Goal: Task Accomplishment & Management: Manage account settings

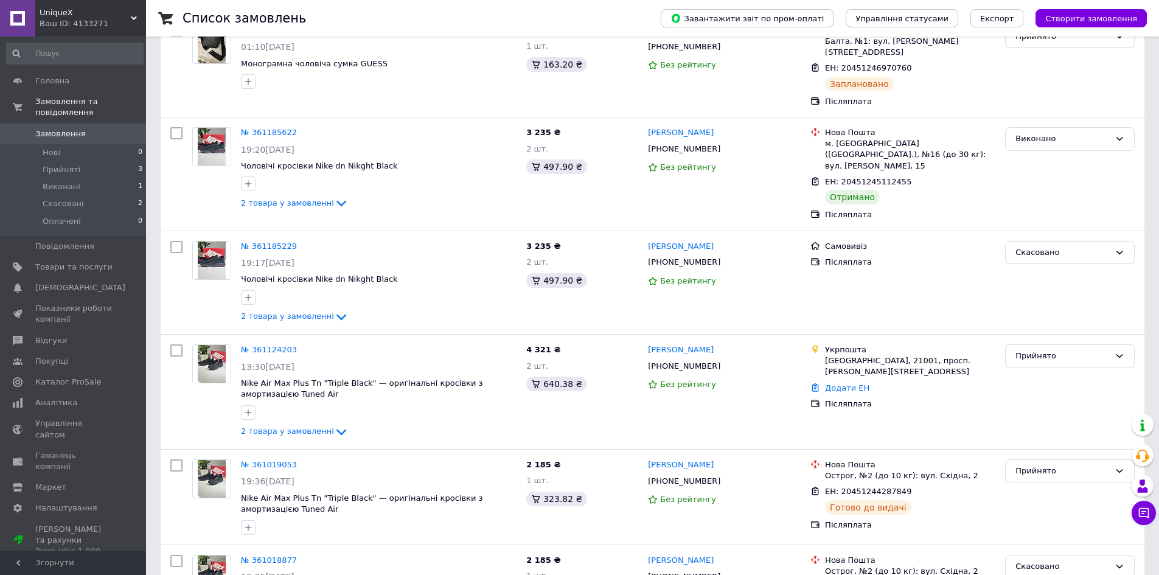
scroll to position [175, 0]
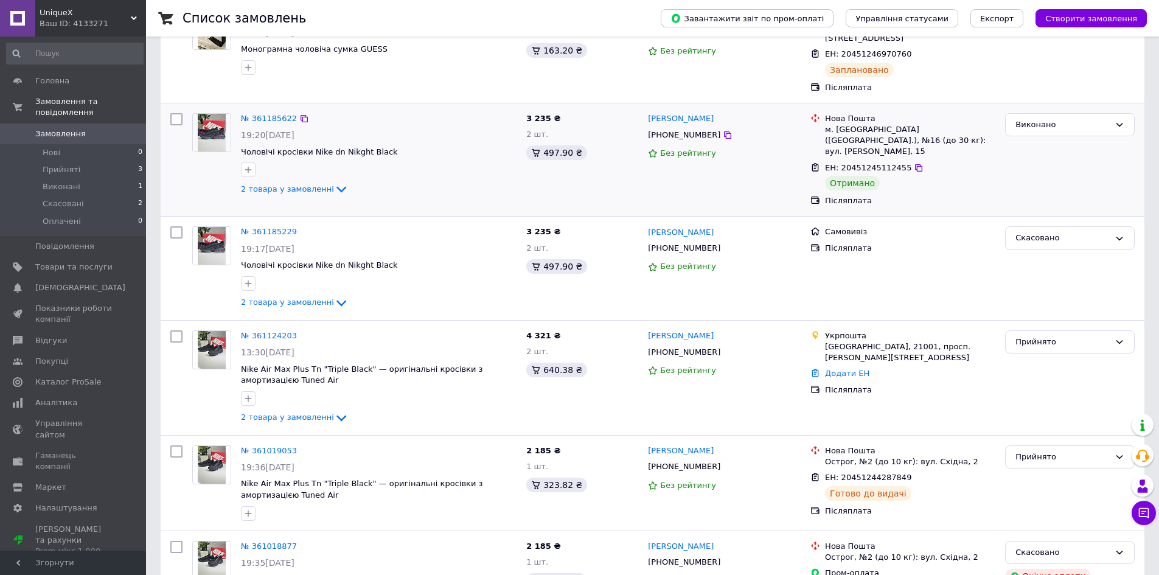
scroll to position [174, 0]
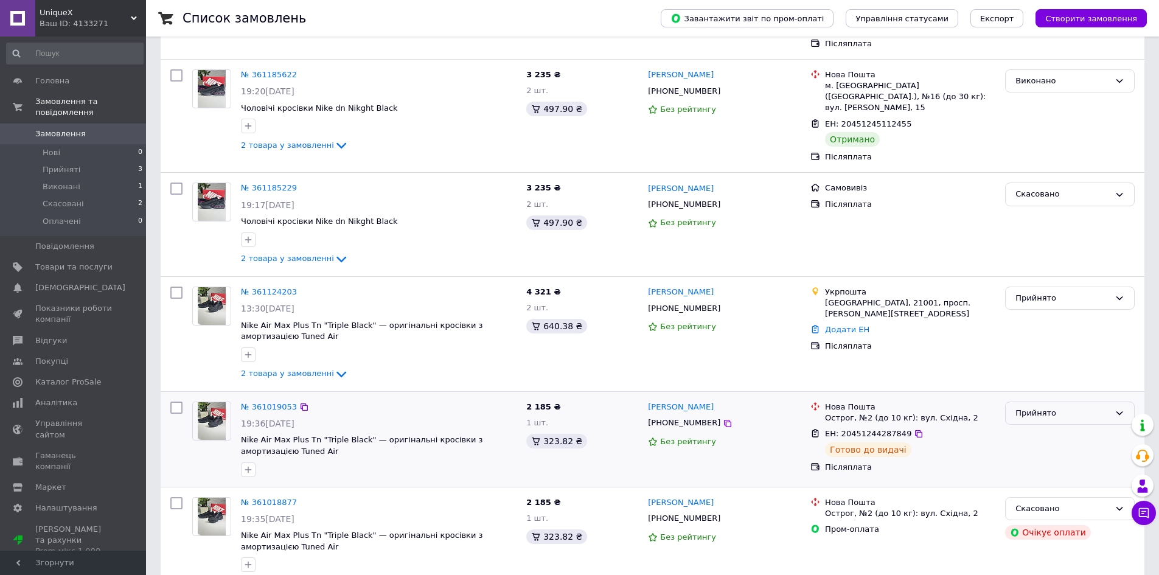
click at [1016, 407] on div "Прийнято" at bounding box center [1063, 413] width 94 height 13
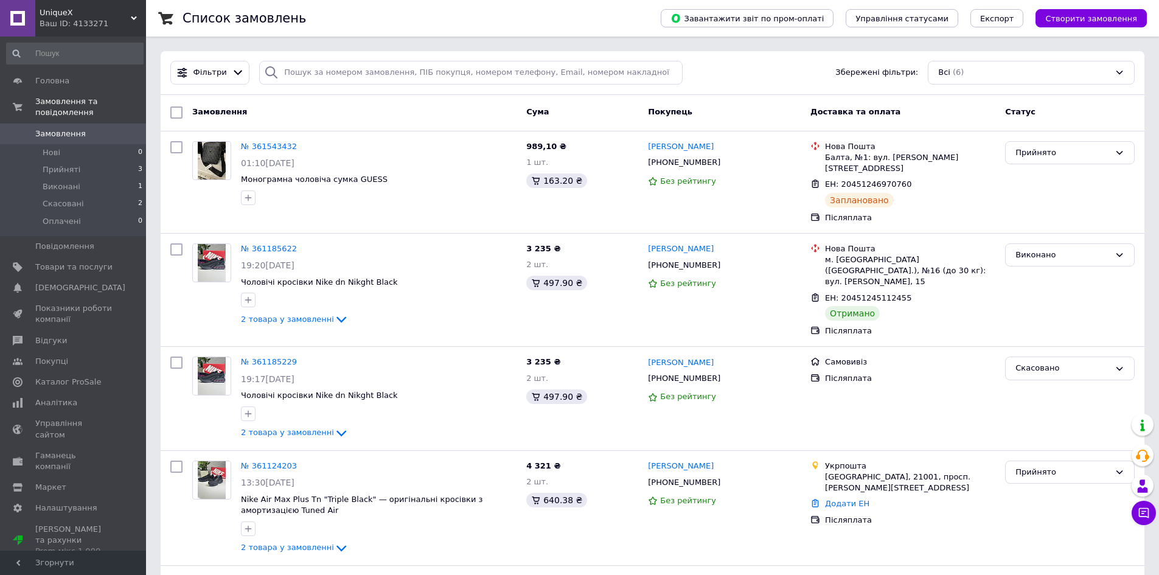
scroll to position [174, 0]
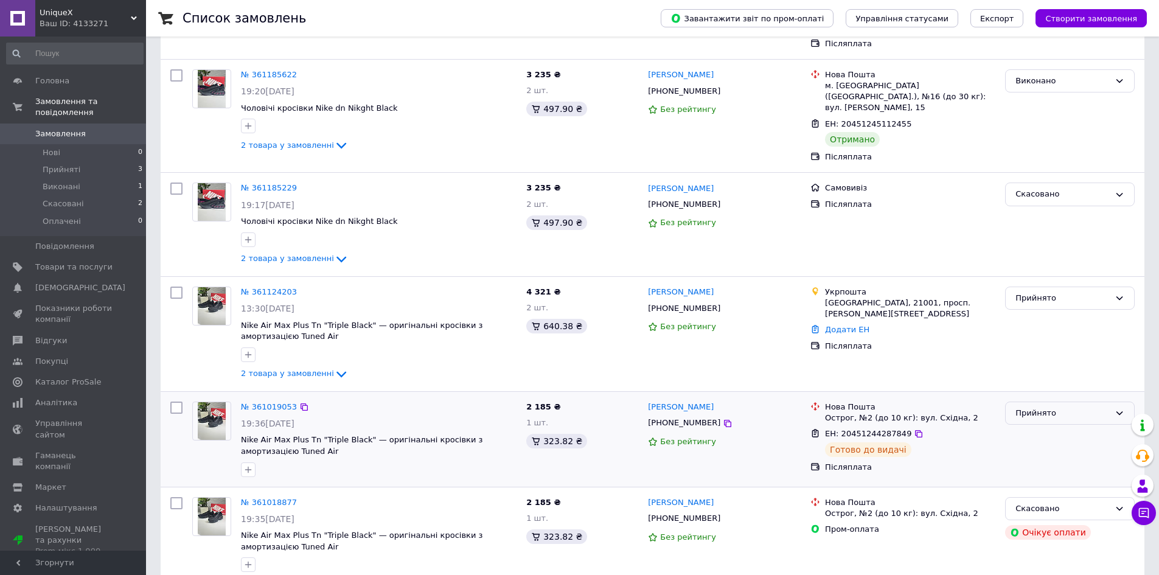
click at [1062, 402] on div "Прийнято" at bounding box center [1070, 414] width 130 height 24
click at [1062, 402] on div "Прийнято Виконано Скасовано Оплачено" at bounding box center [1070, 414] width 130 height 24
click at [1062, 402] on div "Прийнято" at bounding box center [1070, 414] width 130 height 24
click at [1054, 427] on li "Виконано" at bounding box center [1070, 438] width 128 height 23
click at [218, 402] on img at bounding box center [212, 421] width 29 height 38
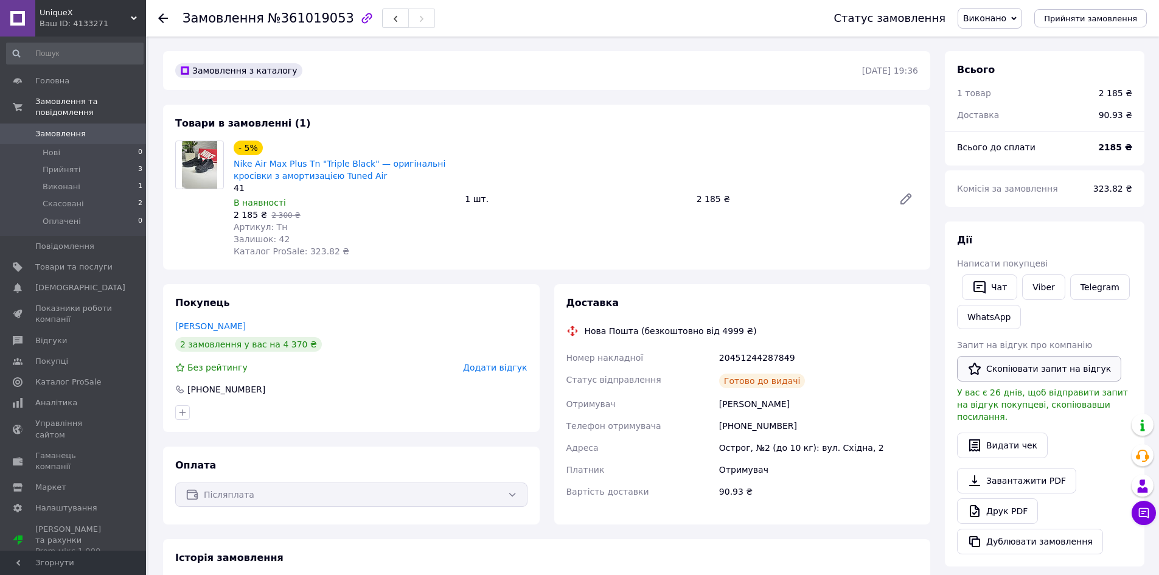
click at [1005, 360] on button "Скопіювати запит на відгук" at bounding box center [1039, 369] width 164 height 26
click at [159, 19] on icon at bounding box center [163, 18] width 10 height 10
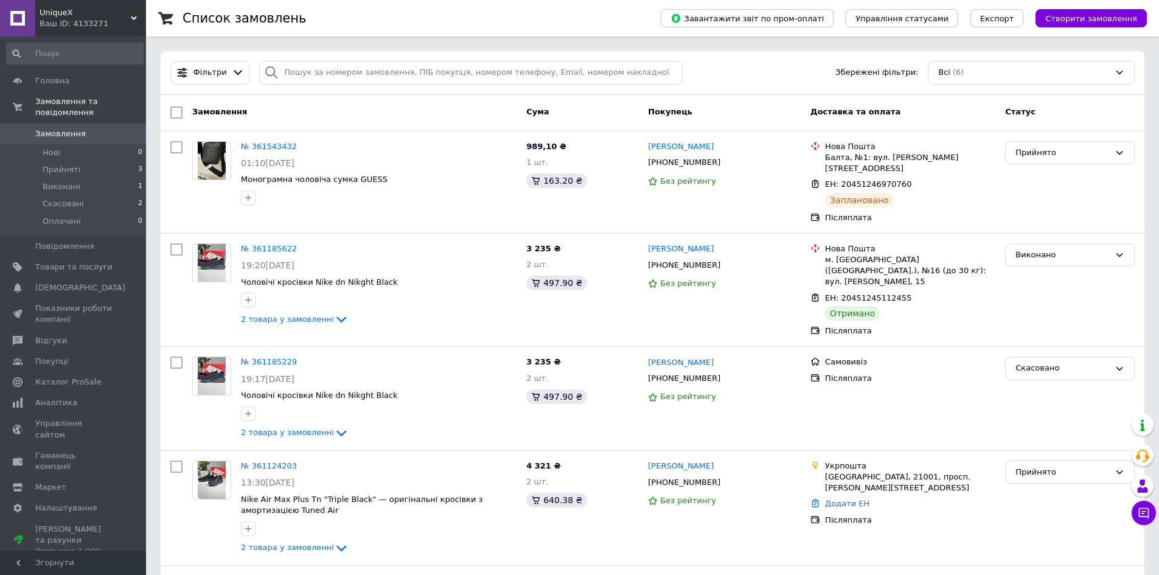
scroll to position [174, 0]
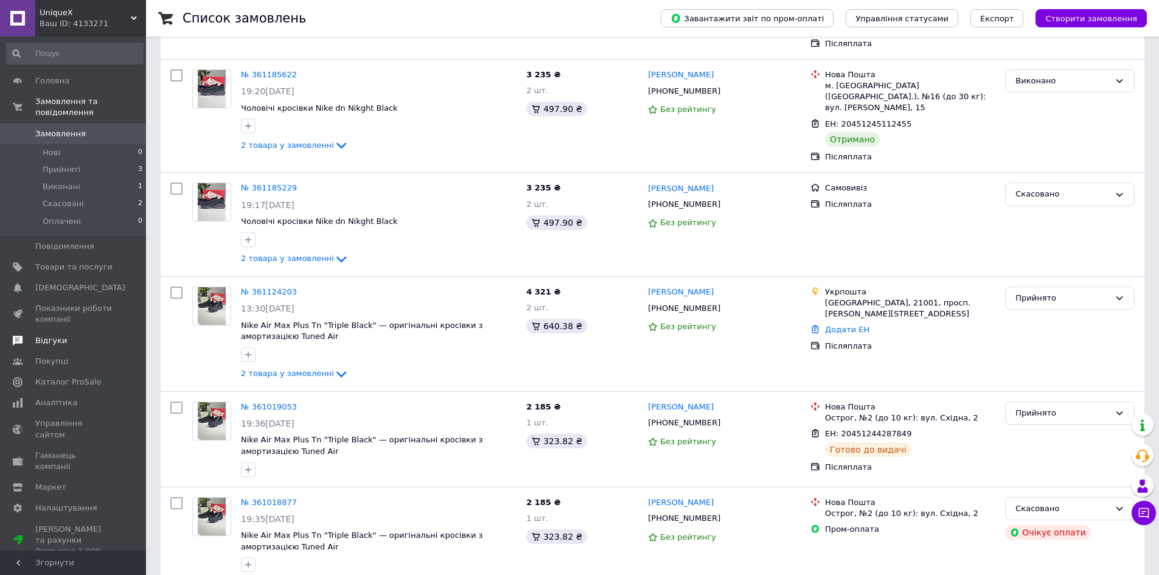
click at [23, 335] on span at bounding box center [17, 340] width 35 height 11
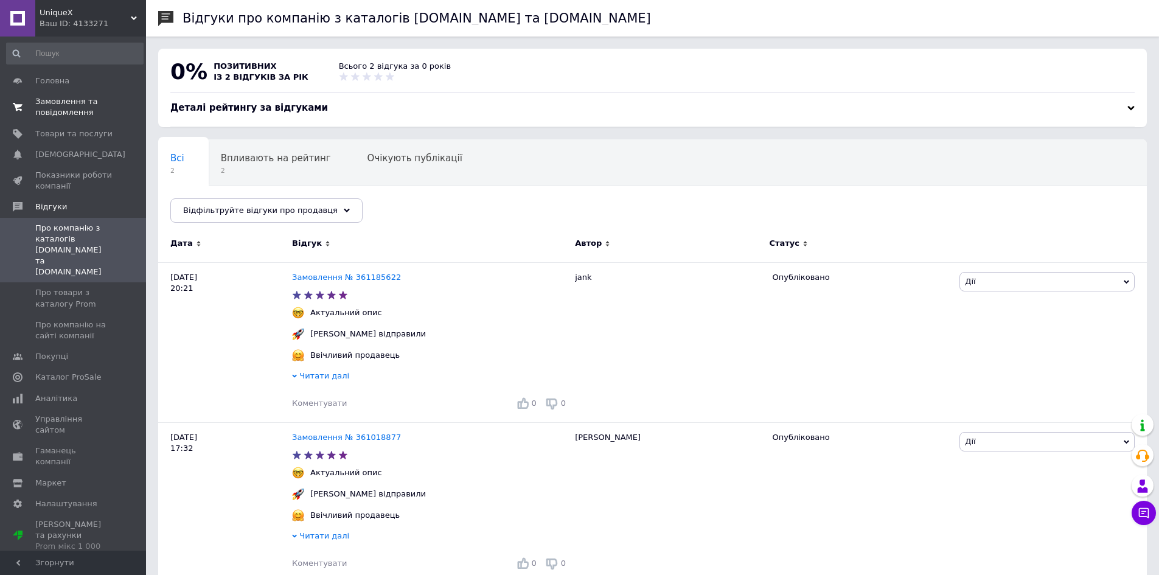
click at [74, 107] on span "Замовлення та повідомлення" at bounding box center [73, 107] width 77 height 22
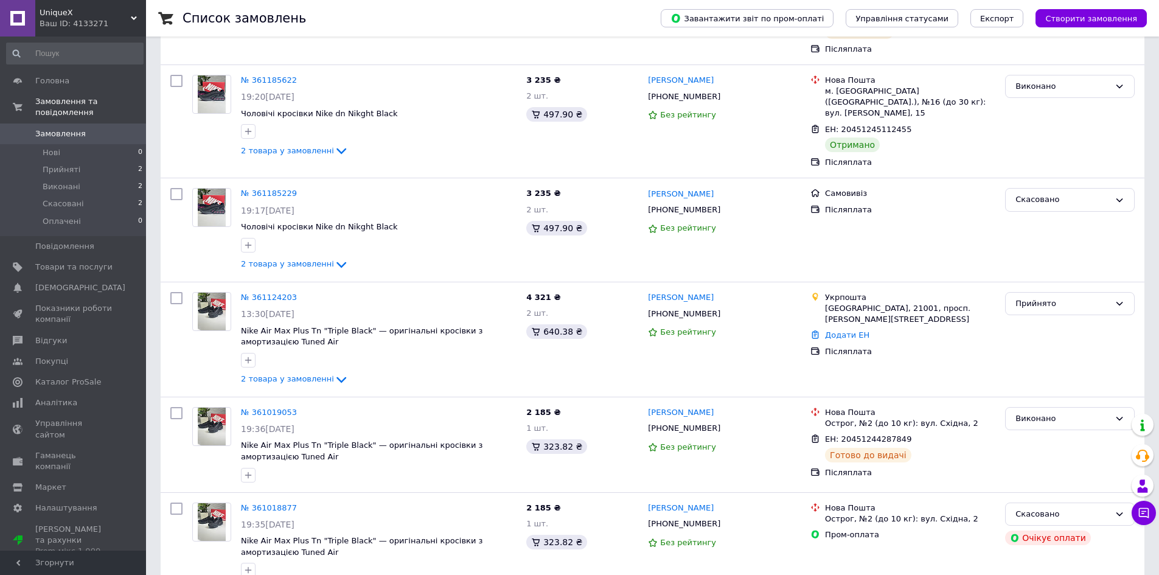
scroll to position [174, 0]
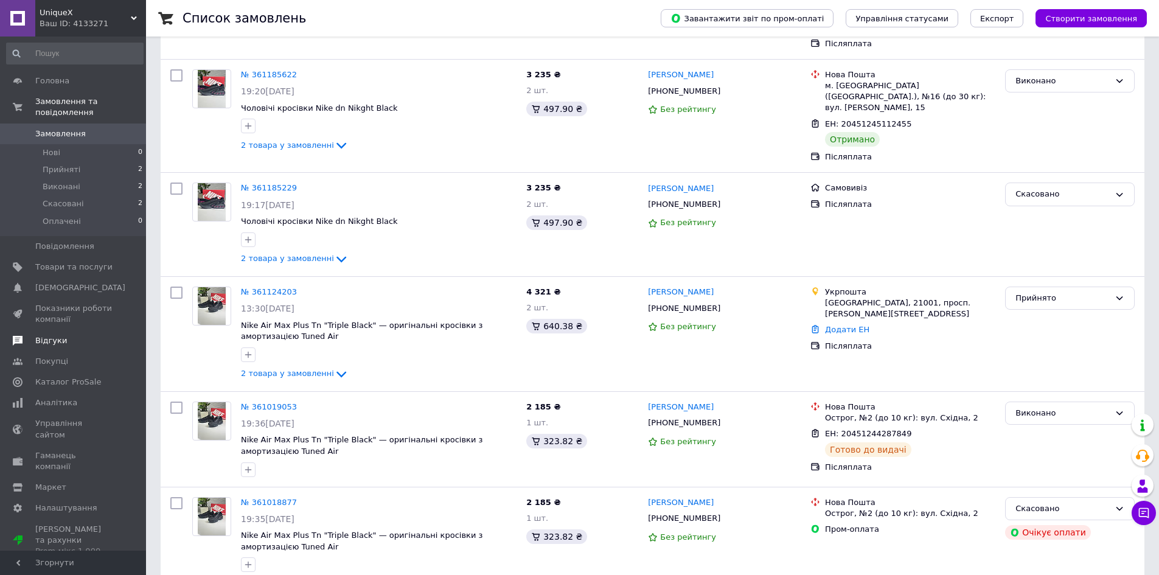
click at [75, 335] on span "Відгуки" at bounding box center [73, 340] width 77 height 11
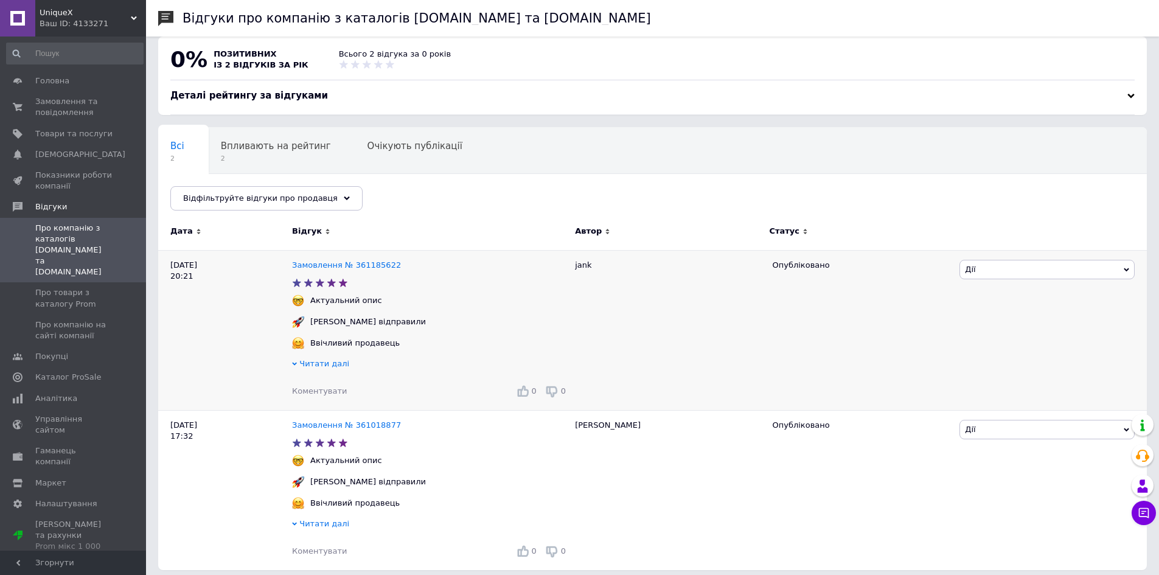
scroll to position [24, 0]
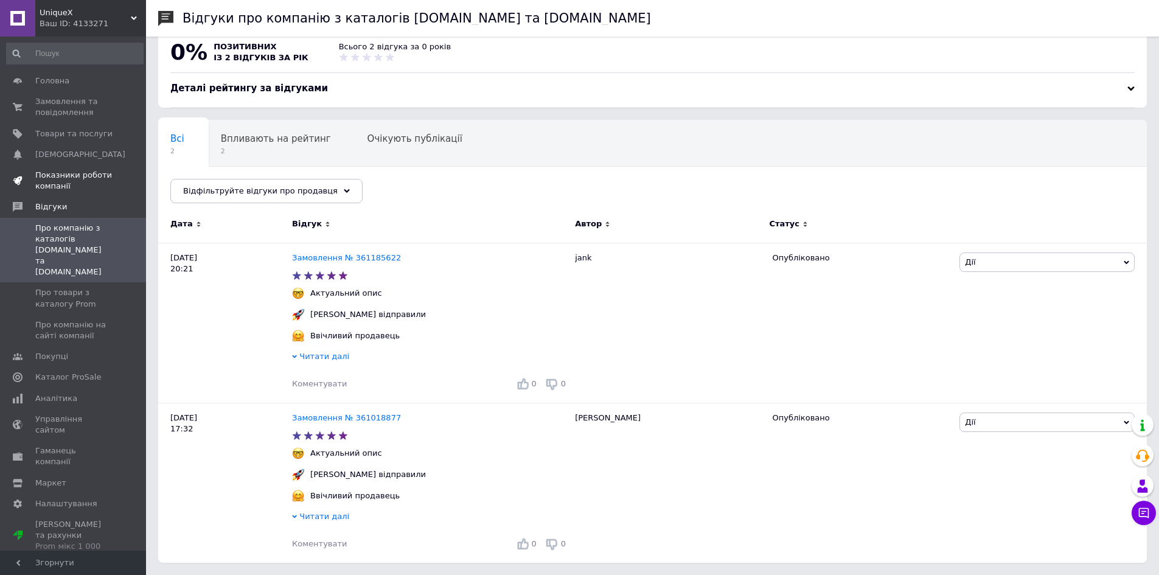
click at [73, 181] on span "Показники роботи компанії" at bounding box center [73, 181] width 77 height 22
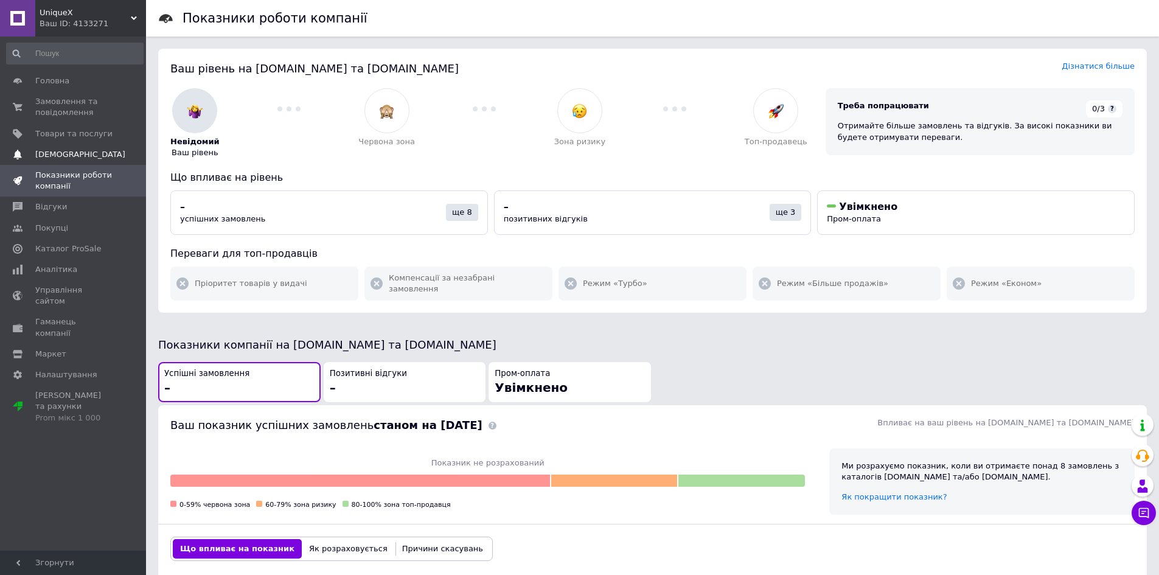
click at [66, 147] on link "Сповіщення 0 0" at bounding box center [75, 154] width 150 height 21
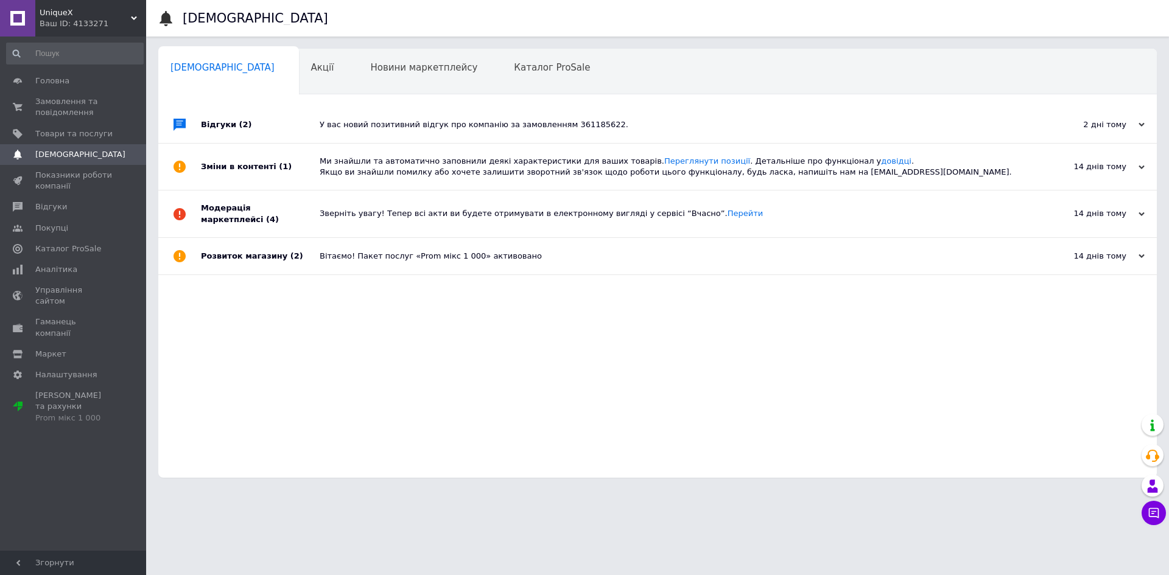
click at [217, 124] on div "Відгуки (2)" at bounding box center [260, 125] width 119 height 37
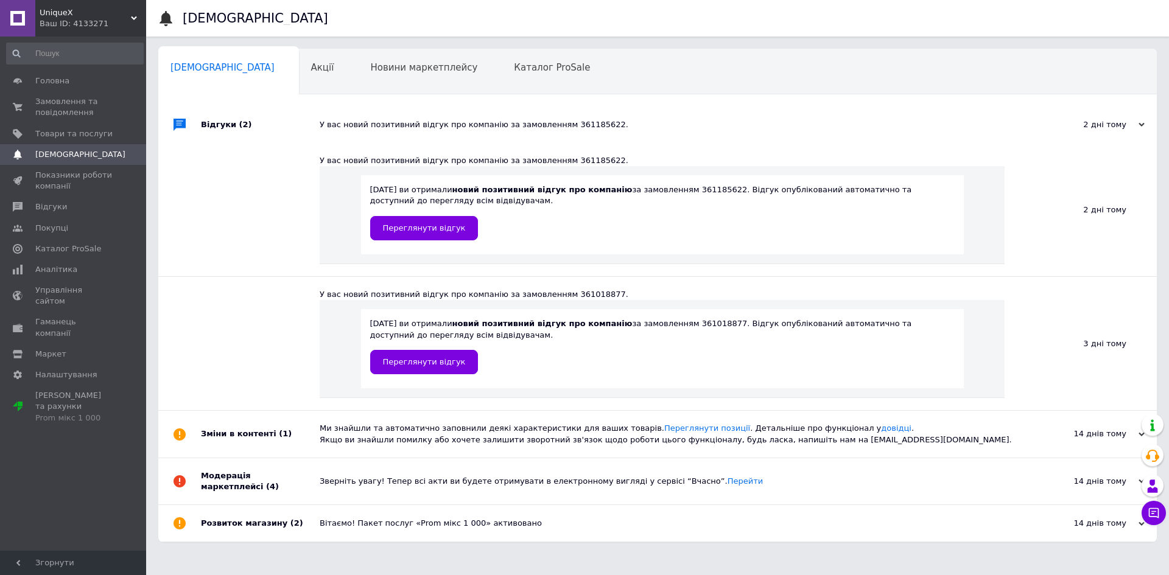
click at [217, 124] on div "Відгуки (2)" at bounding box center [260, 125] width 119 height 37
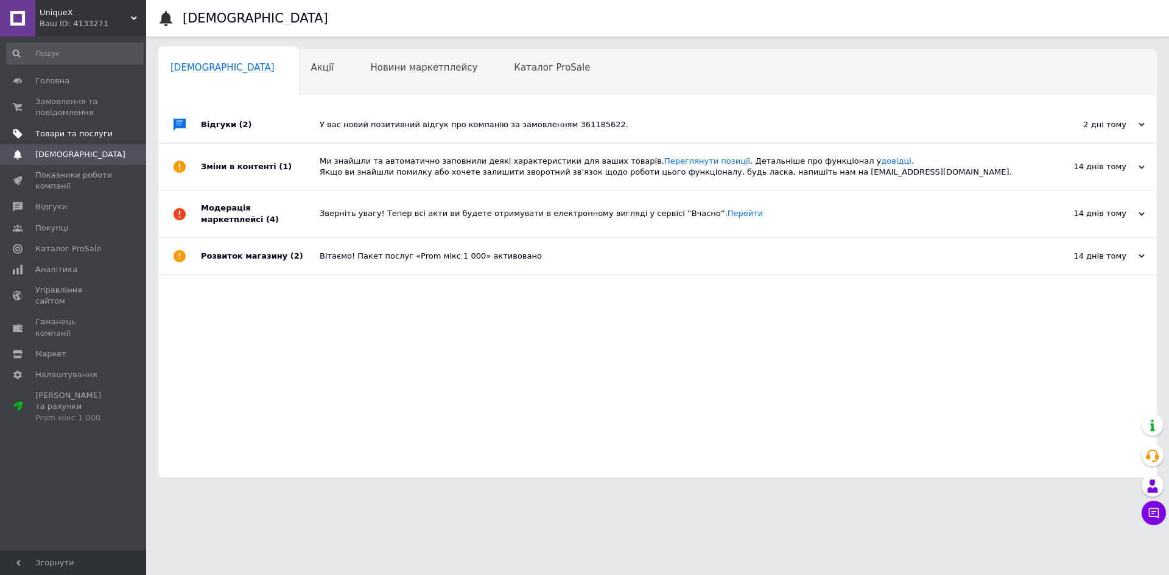
click at [128, 131] on span at bounding box center [129, 133] width 33 height 11
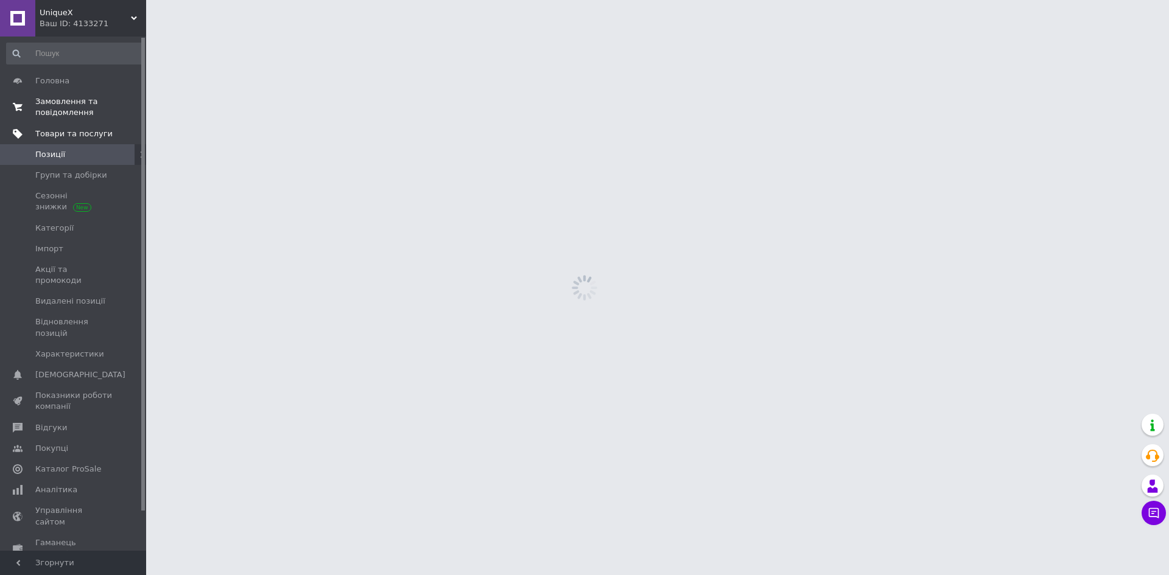
click at [113, 111] on span "0 0" at bounding box center [129, 107] width 33 height 22
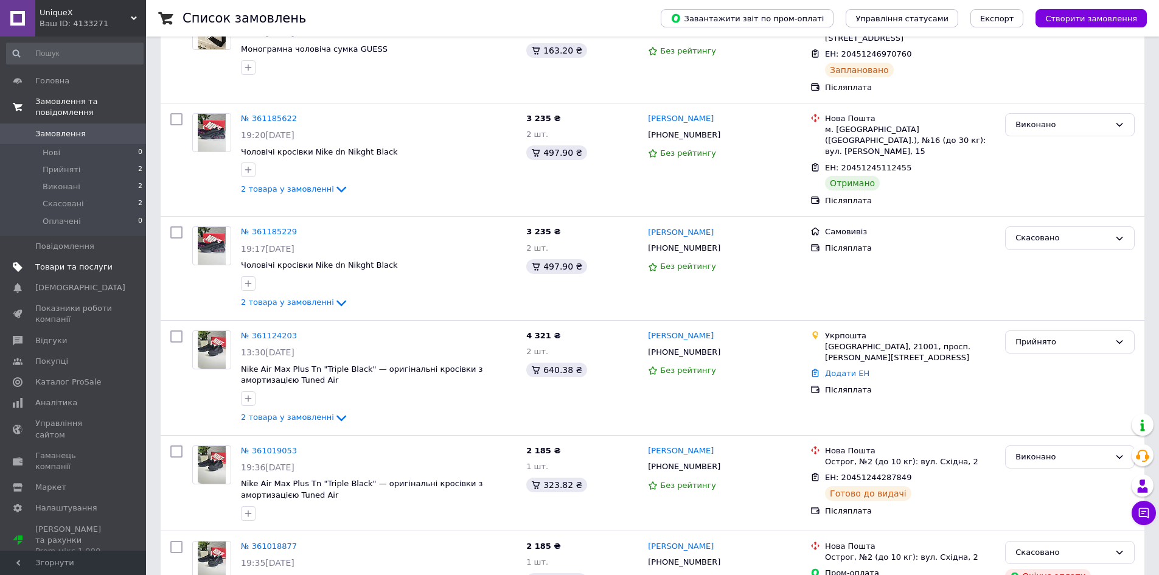
scroll to position [174, 0]
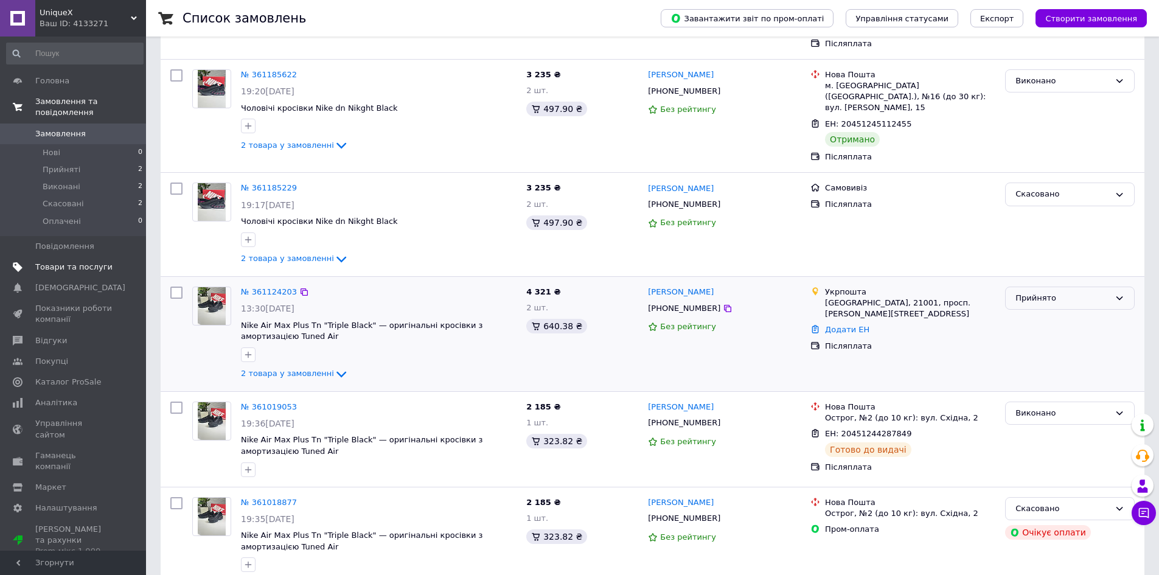
click at [1033, 292] on div "Прийнято" at bounding box center [1063, 298] width 94 height 13
click at [1020, 312] on li "Виконано" at bounding box center [1070, 323] width 128 height 23
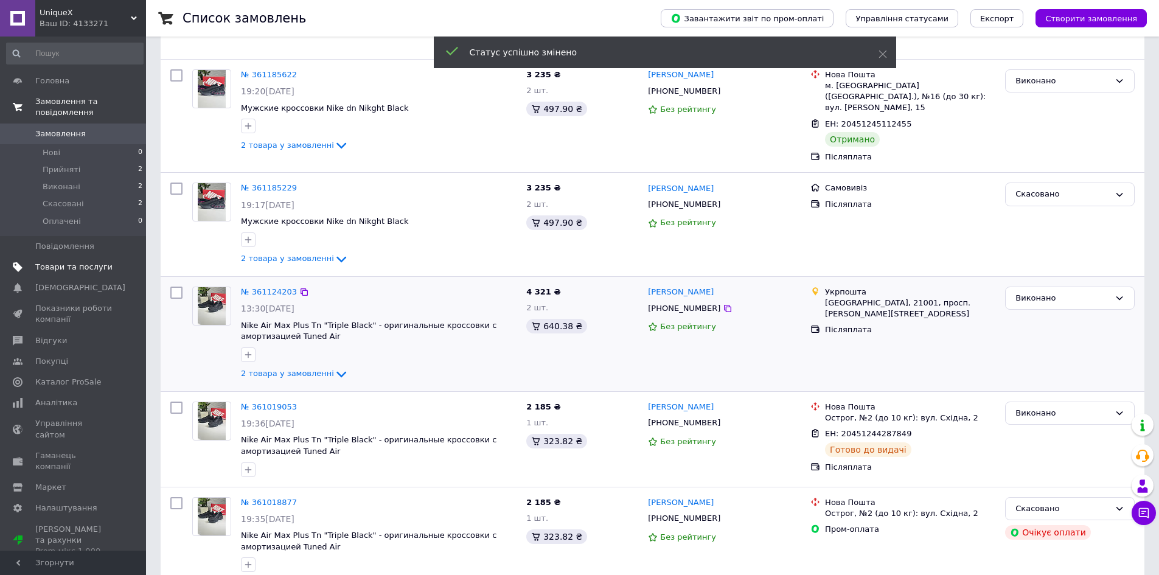
click at [740, 296] on div "Ярослав Хворостенко +380966056705 Без рейтингу" at bounding box center [724, 334] width 163 height 105
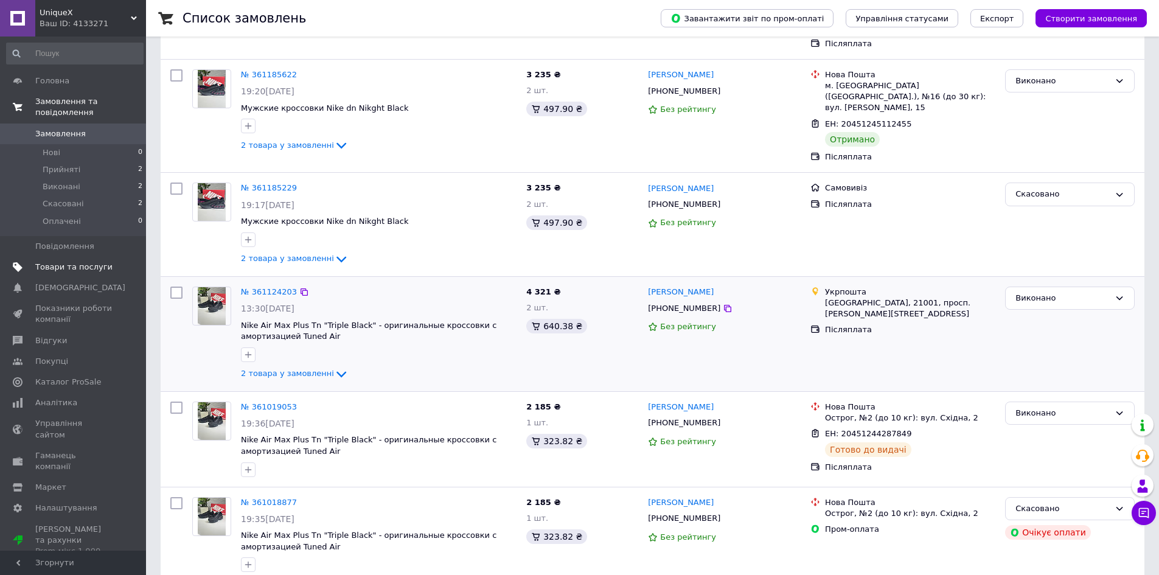
click at [218, 287] on img at bounding box center [212, 306] width 29 height 38
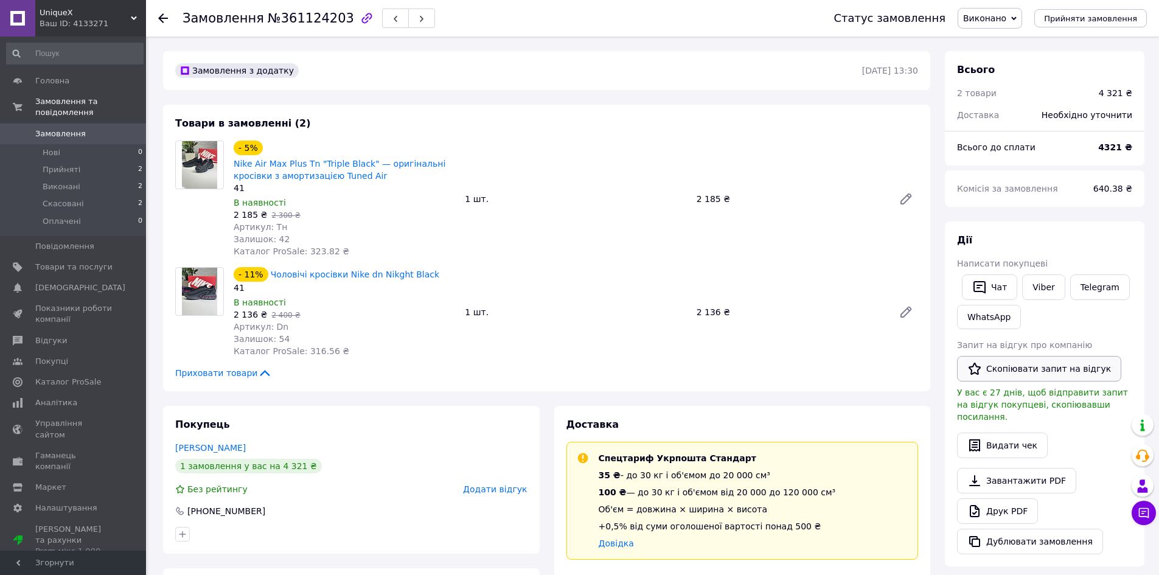
click at [996, 366] on button "Скопіювати запит на відгук" at bounding box center [1039, 369] width 164 height 26
click at [158, 19] on icon at bounding box center [163, 18] width 10 height 10
